Goal: Communication & Community: Connect with others

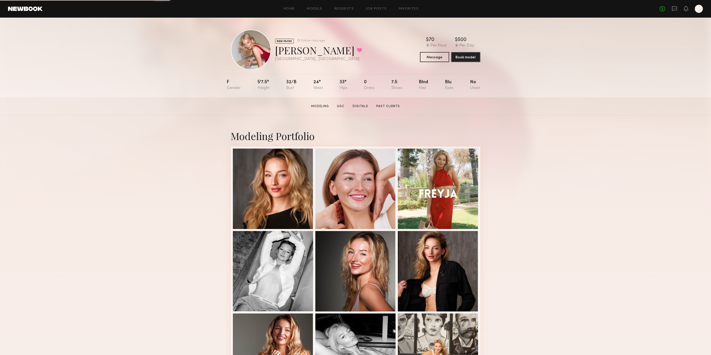
click at [678, 7] on div "No fees up to $5,000 M" at bounding box center [681, 9] width 43 height 8
click at [674, 9] on icon at bounding box center [675, 9] width 6 height 6
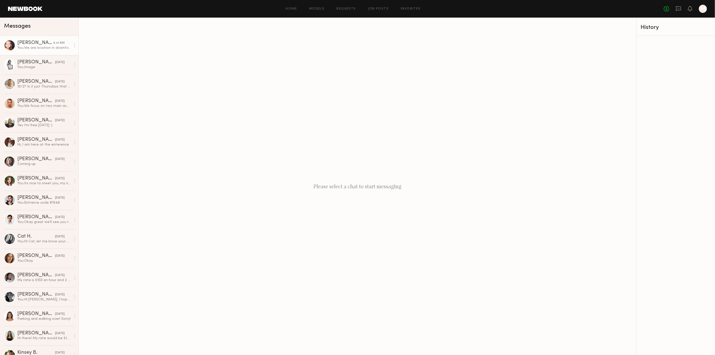
click at [36, 53] on link "[PERSON_NAME] 9:41 AM You: We are location in downtown near [GEOGRAPHIC_DATA]" at bounding box center [39, 45] width 78 height 19
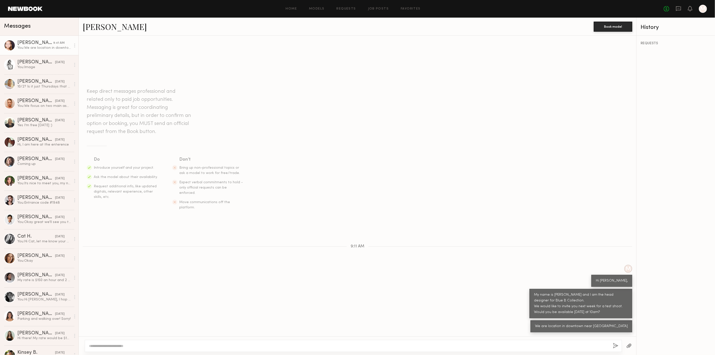
click at [110, 23] on link "[PERSON_NAME]" at bounding box center [115, 26] width 64 height 11
